Goal: Obtain resource: Download file/media

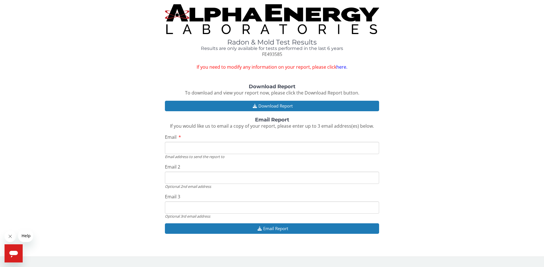
drag, startPoint x: 273, startPoint y: 106, endPoint x: 447, endPoint y: 109, distance: 173.7
click at [447, 109] on div "Download Report To download and view your report now, please click the Download…" at bounding box center [272, 162] width 536 height 156
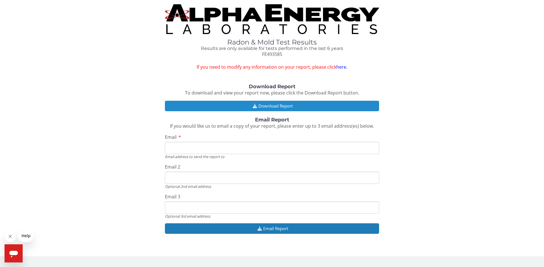
click at [270, 105] on button "Download Report" at bounding box center [272, 106] width 214 height 10
